Goal: Task Accomplishment & Management: Use online tool/utility

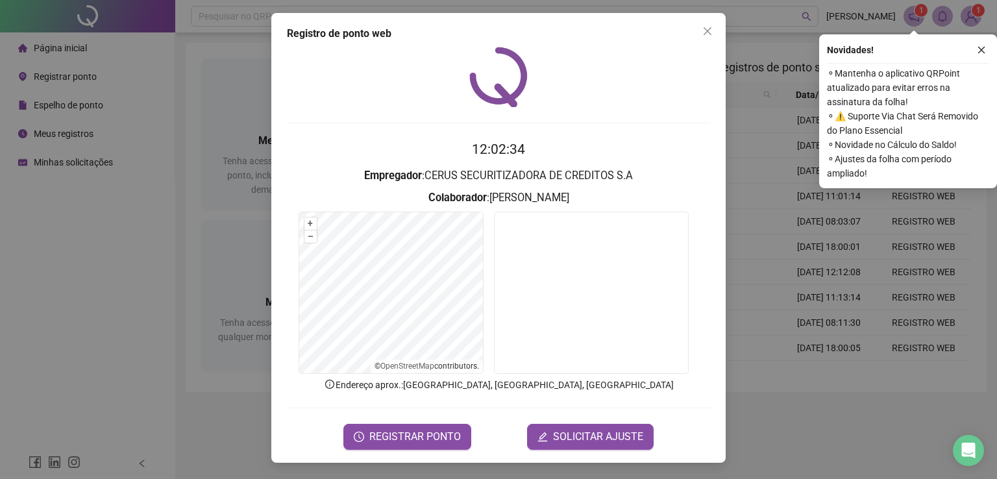
click at [434, 430] on span "REGISTRAR PONTO" at bounding box center [415, 437] width 92 height 16
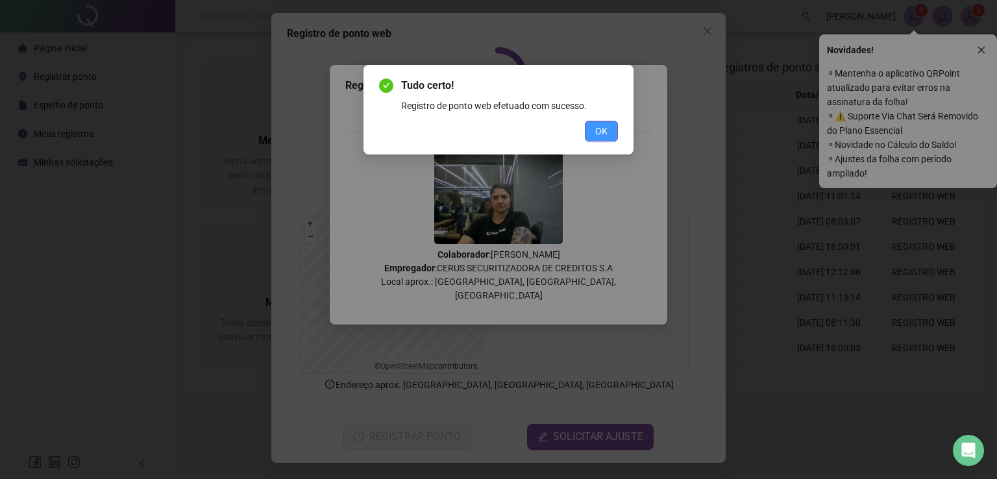
click at [609, 130] on button "OK" at bounding box center [601, 131] width 33 height 21
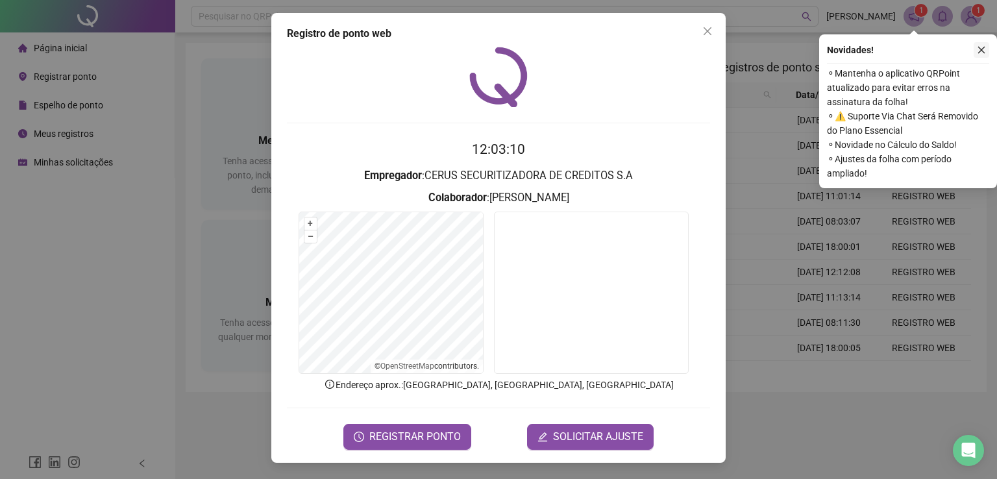
click at [985, 47] on icon "close" at bounding box center [981, 49] width 9 height 9
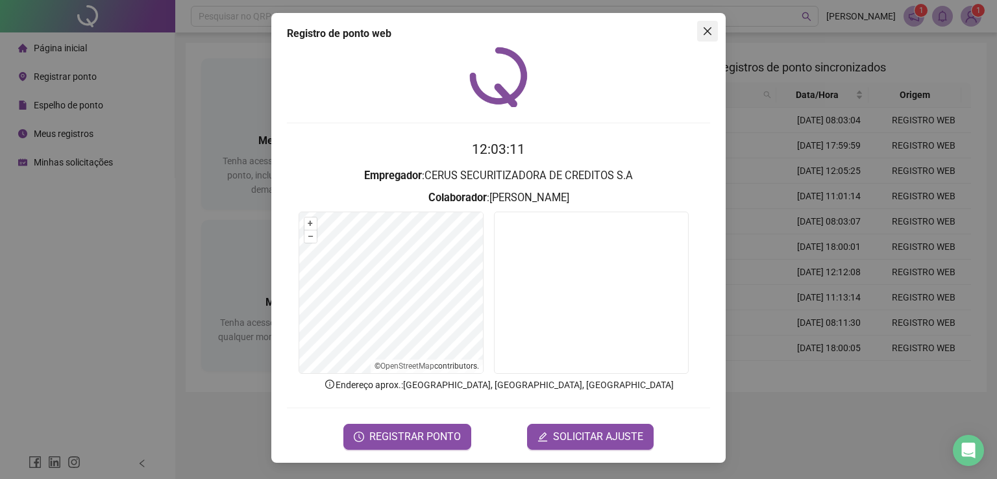
click at [714, 40] on button "Close" at bounding box center [707, 31] width 21 height 21
